Goal: Task Accomplishment & Management: Manage account settings

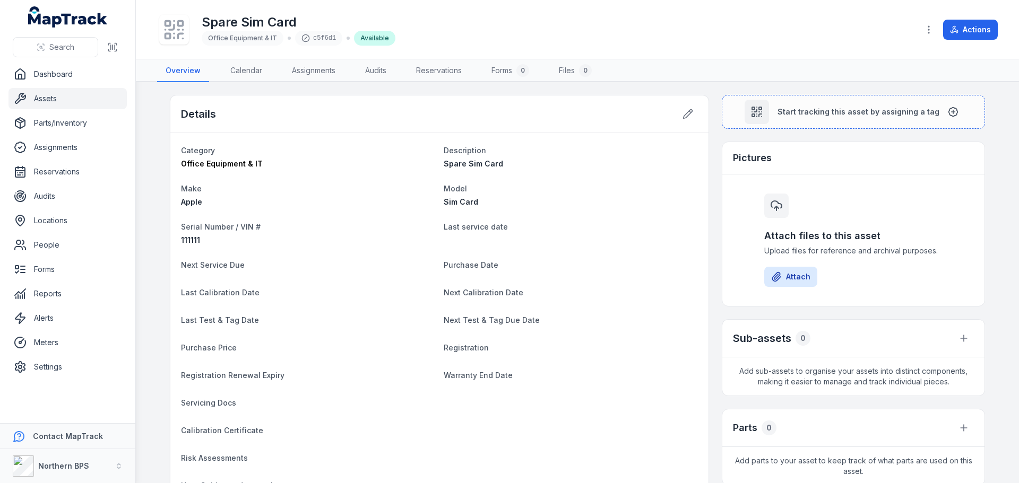
click at [61, 87] on ul "Dashboard Assets Parts/Inventory Assignments Reservations Audits Locations Peop…" at bounding box center [67, 221] width 118 height 314
click at [51, 95] on link "Assets" at bounding box center [67, 98] width 118 height 21
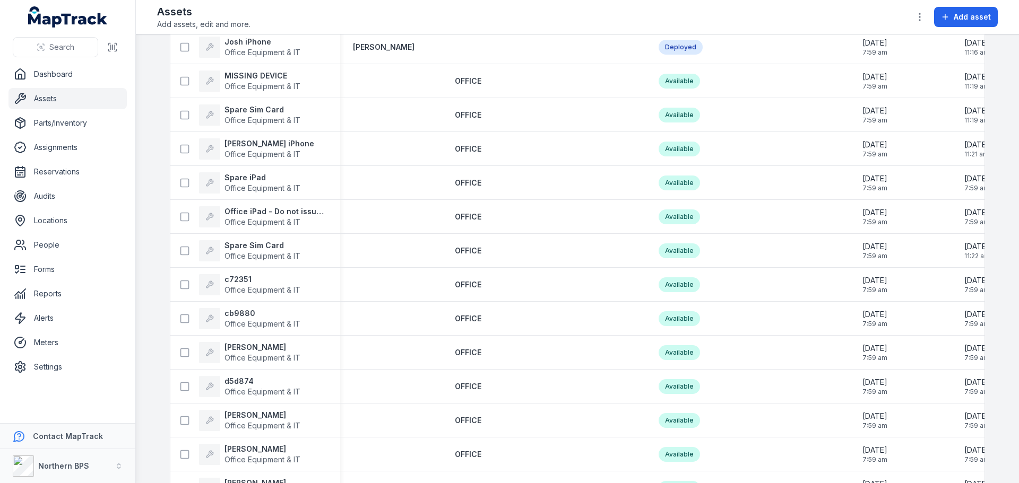
scroll to position [1061, 0]
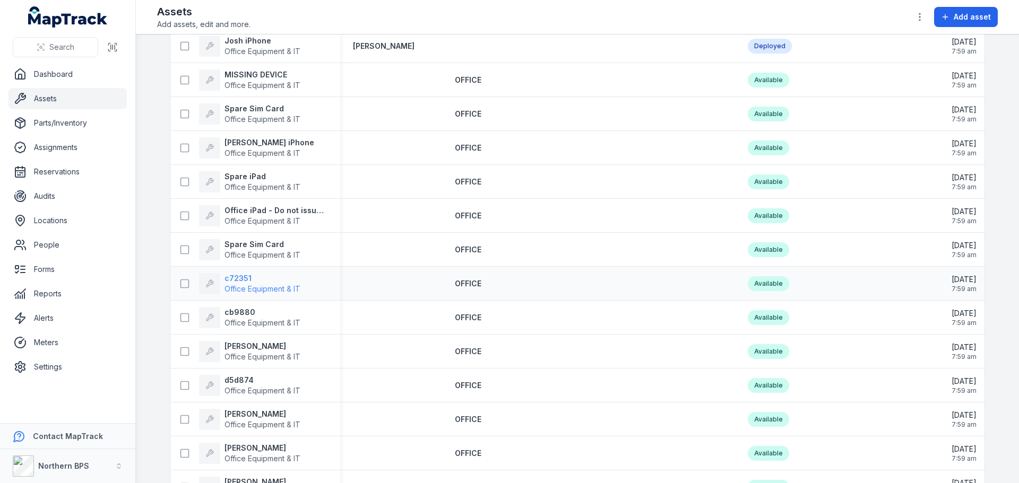
click at [237, 279] on strong "c72351" at bounding box center [262, 278] width 76 height 11
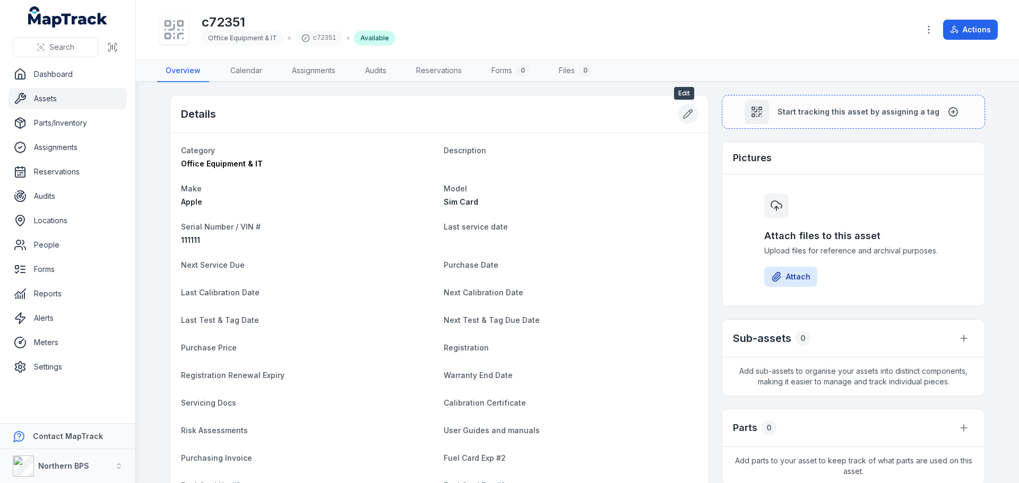
click at [683, 117] on icon at bounding box center [688, 114] width 11 height 11
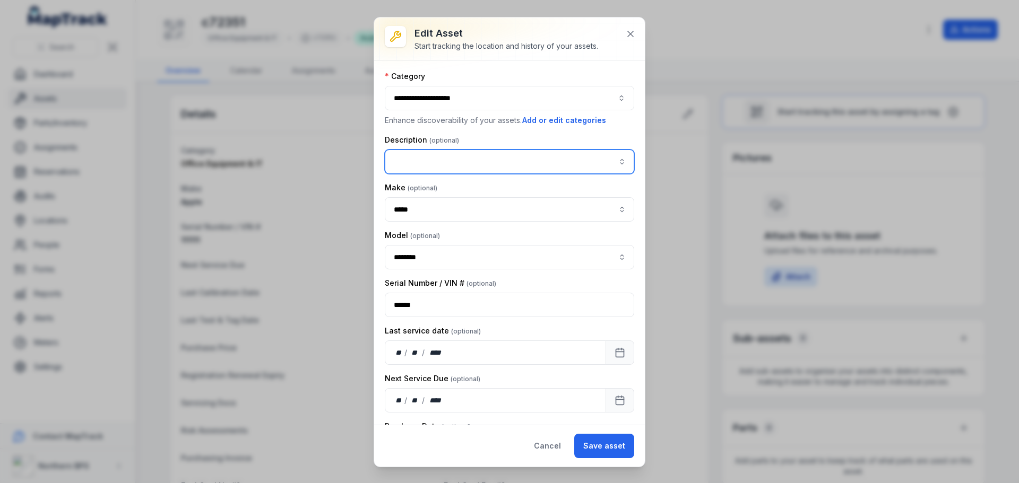
click at [461, 164] on input "asset-edit:description-label" at bounding box center [509, 162] width 249 height 24
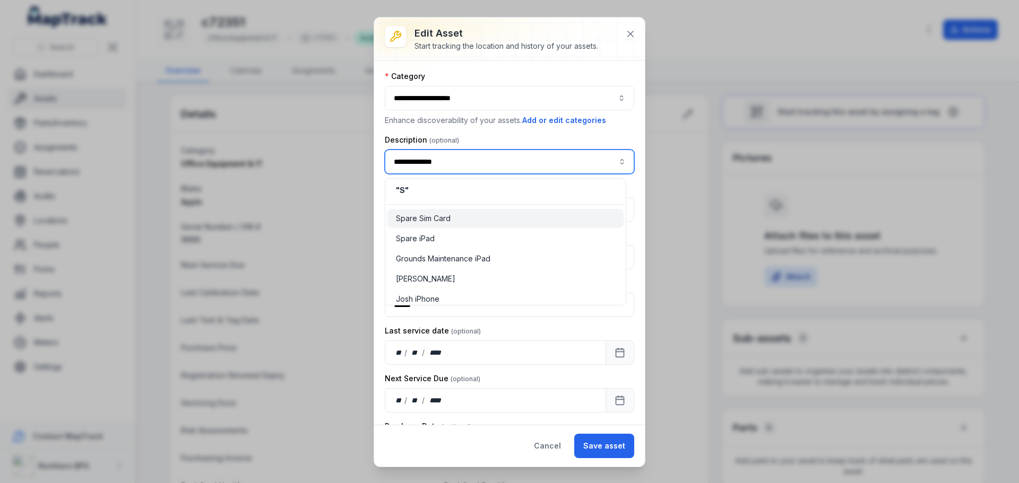
click at [439, 215] on span "Spare Sim Card" at bounding box center [423, 218] width 55 height 11
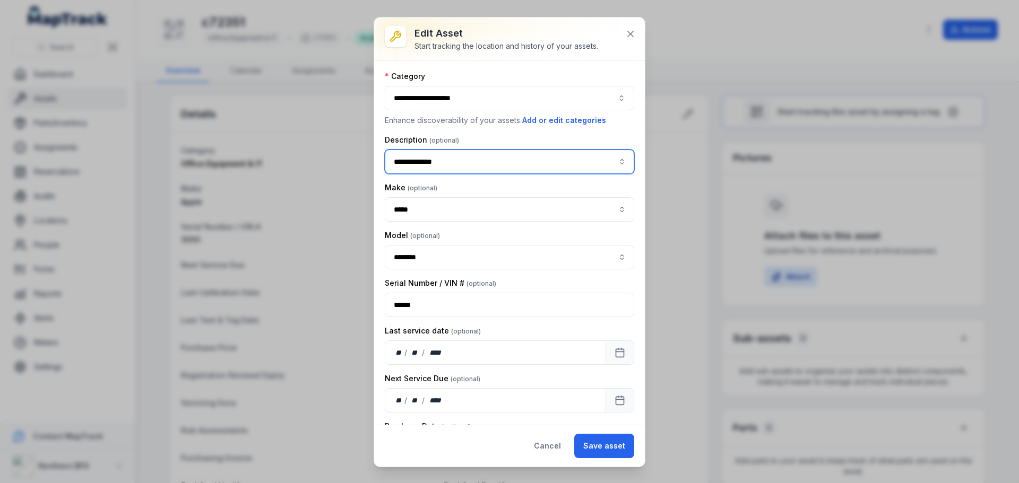
type input "**********"
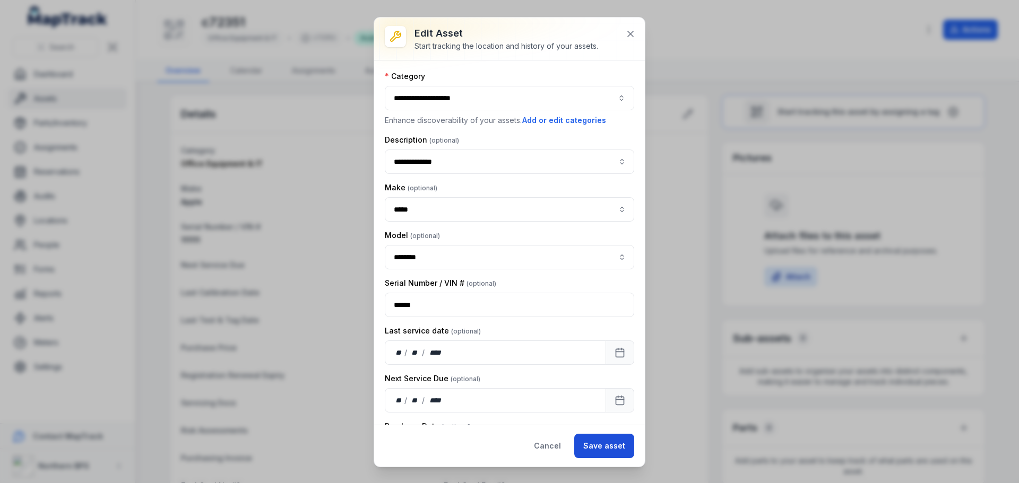
click at [597, 443] on button "Save asset" at bounding box center [604, 446] width 60 height 24
